Goal: Information Seeking & Learning: Learn about a topic

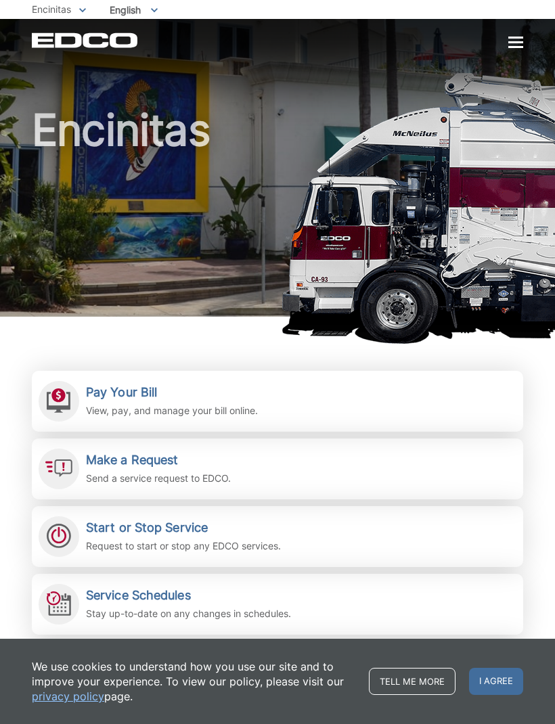
click at [218, 399] on h2 "Pay Your Bill" at bounding box center [172, 392] width 172 height 15
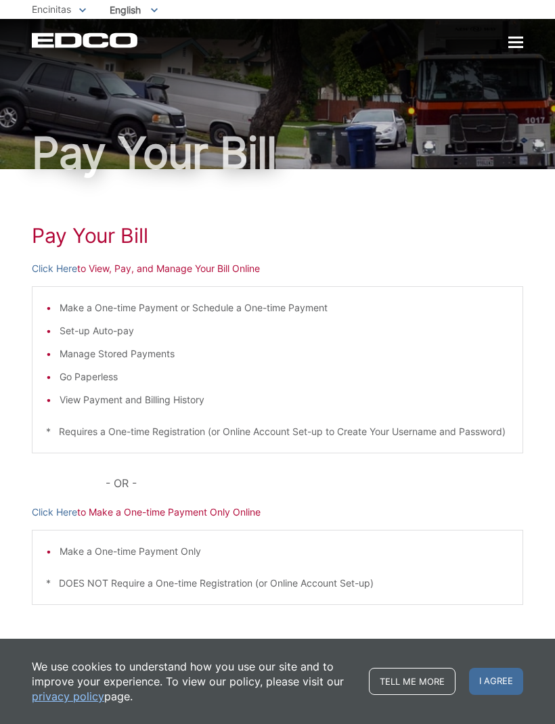
click at [512, 39] on div at bounding box center [515, 42] width 15 height 11
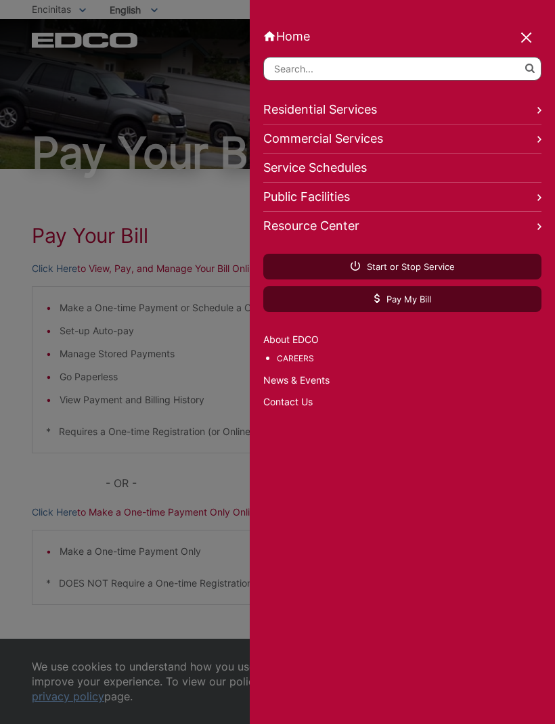
click at [271, 580] on div "Home Back Home Residential Services Overview Curbside Pickup Recycling Organic …" at bounding box center [402, 362] width 305 height 724
click at [530, 118] on link "Residential Services" at bounding box center [402, 109] width 278 height 29
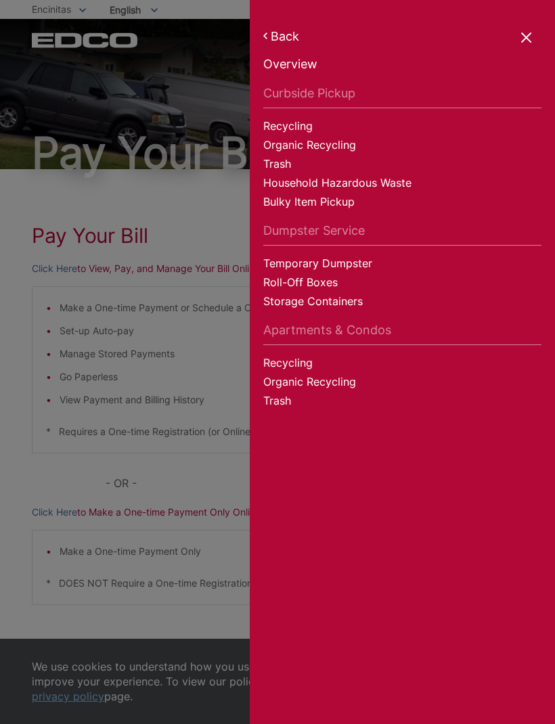
click at [302, 126] on link "Recycling" at bounding box center [402, 127] width 278 height 19
click at [344, 137] on link "Recycling" at bounding box center [402, 127] width 278 height 19
click at [336, 154] on link "Organic Recycling" at bounding box center [402, 146] width 278 height 19
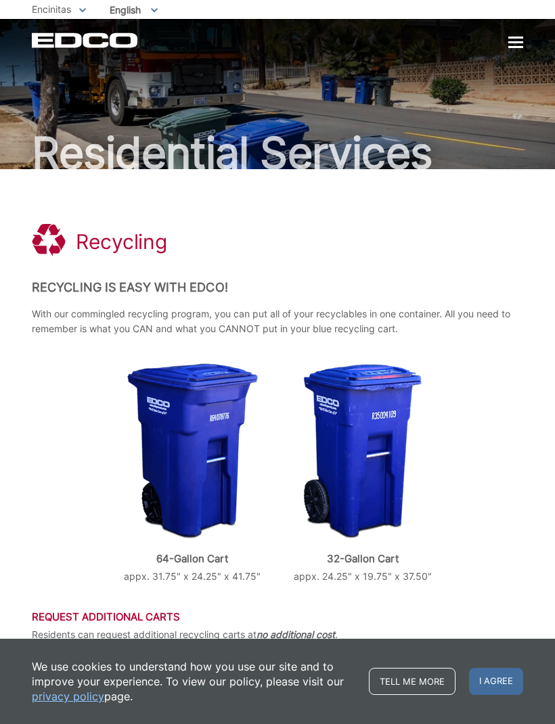
click at [494, 682] on span "I agree" at bounding box center [496, 681] width 54 height 27
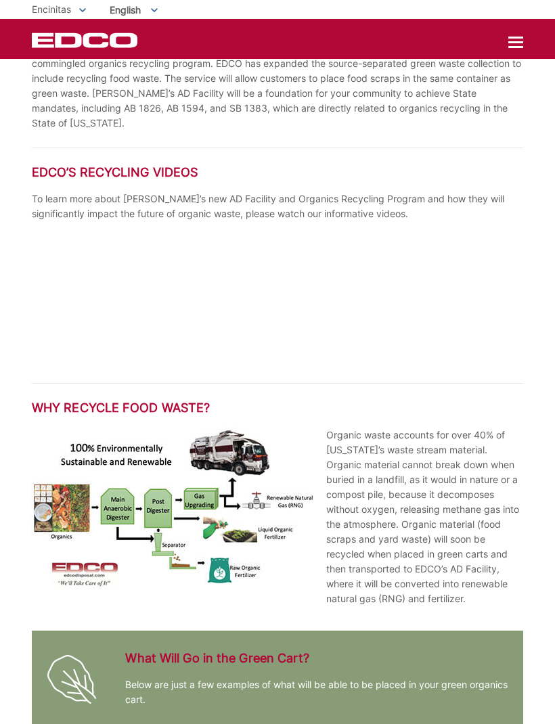
scroll to position [1713, 0]
